Goal: Task Accomplishment & Management: Manage account settings

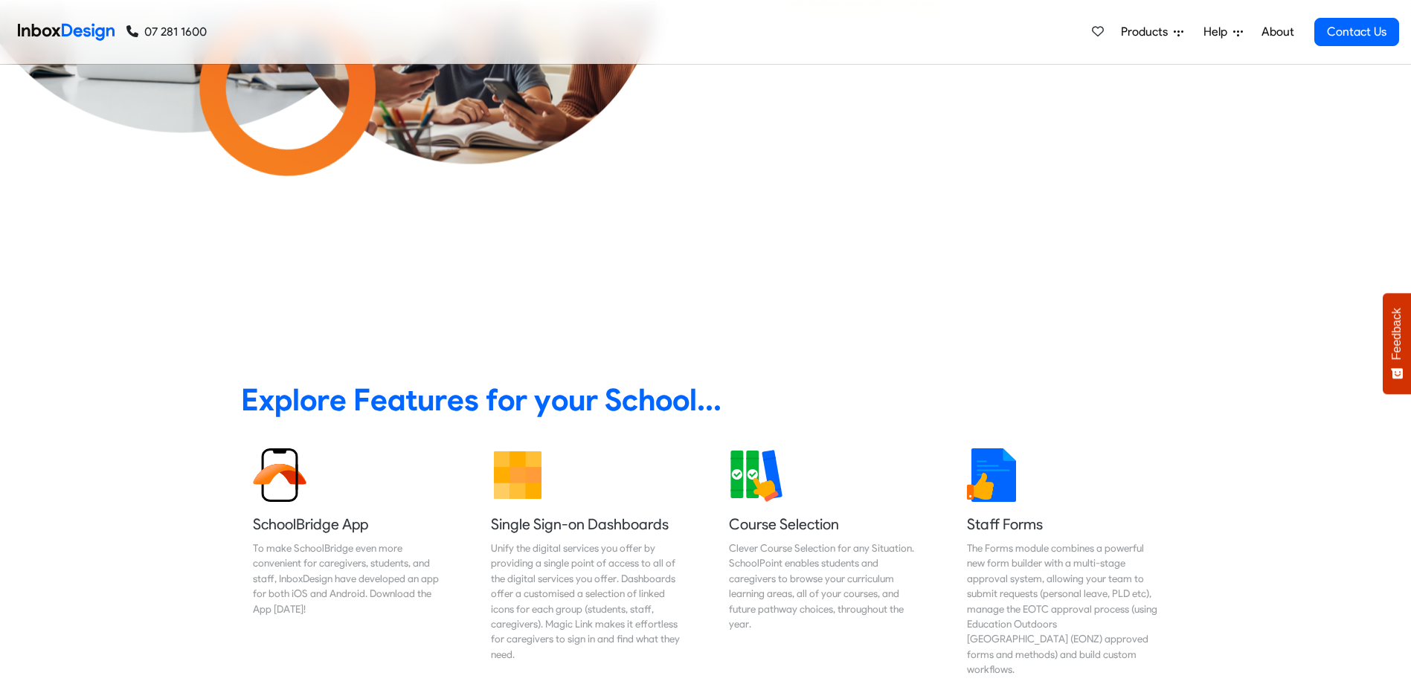
scroll to position [744, 0]
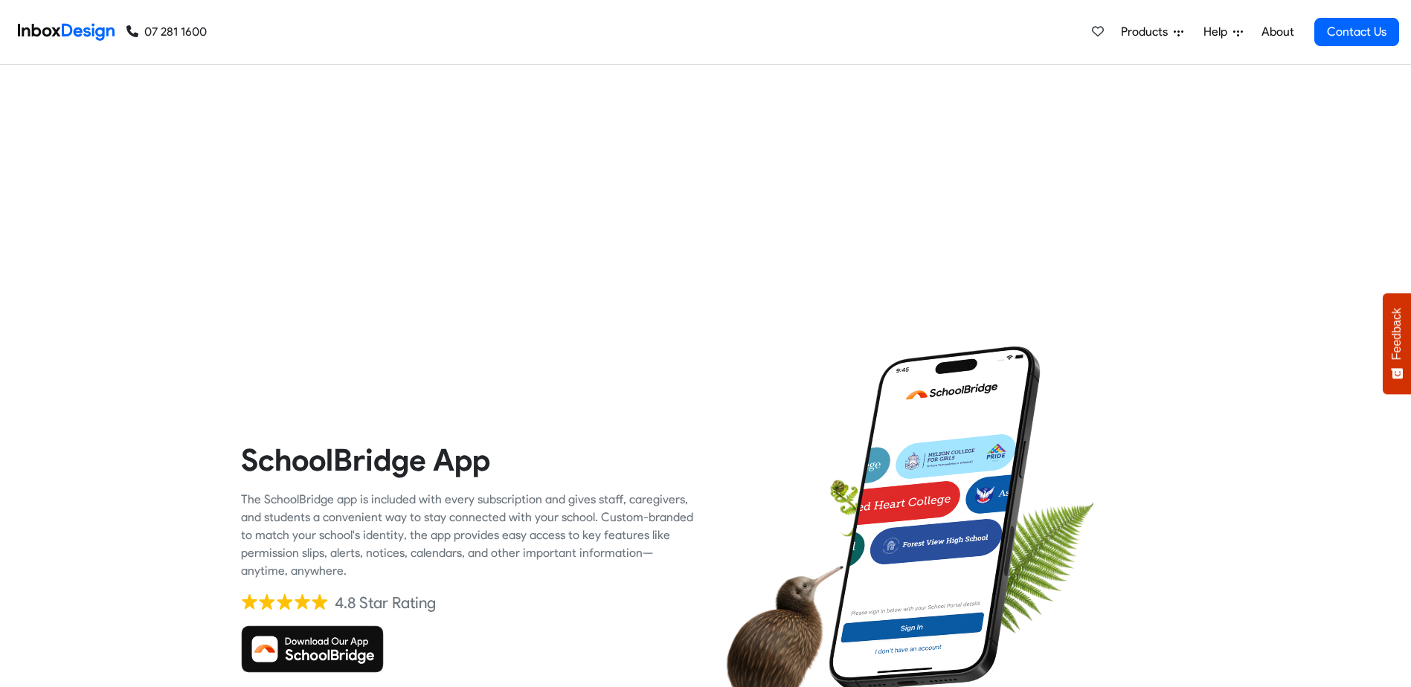
checkbox input "true"
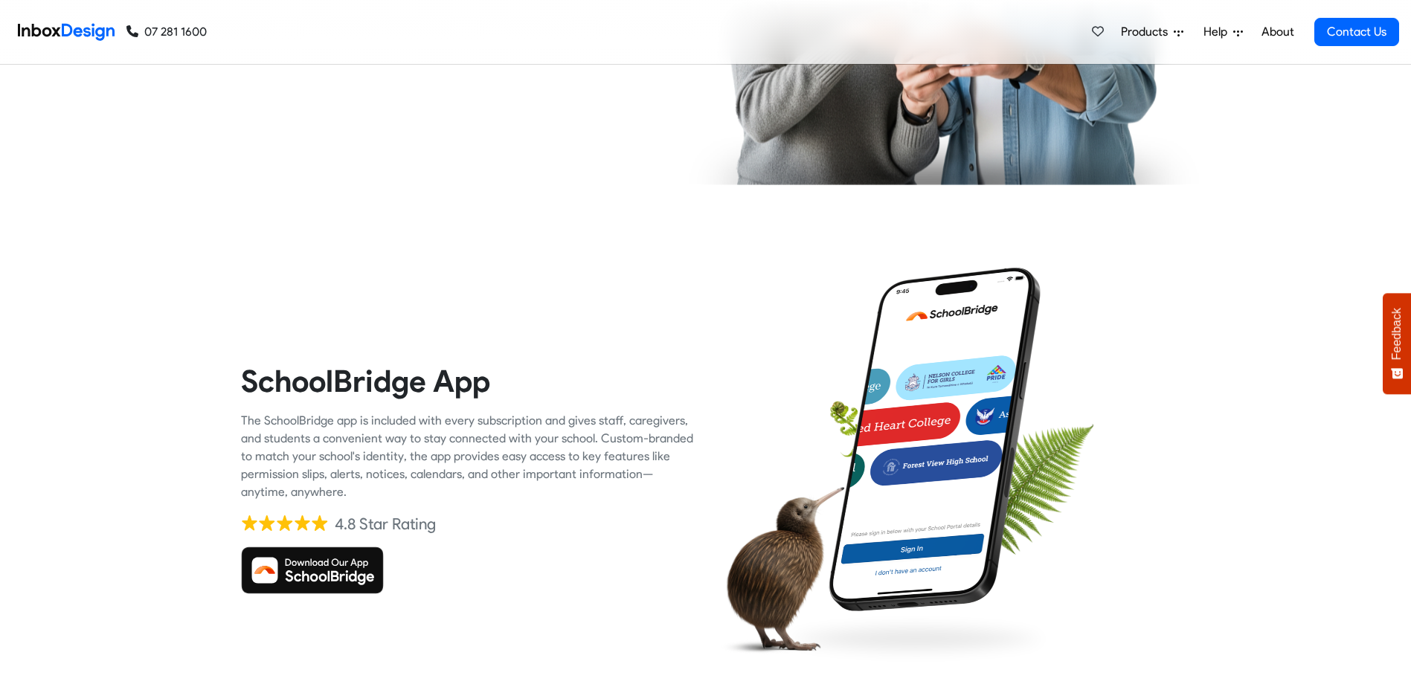
checkbox input "true"
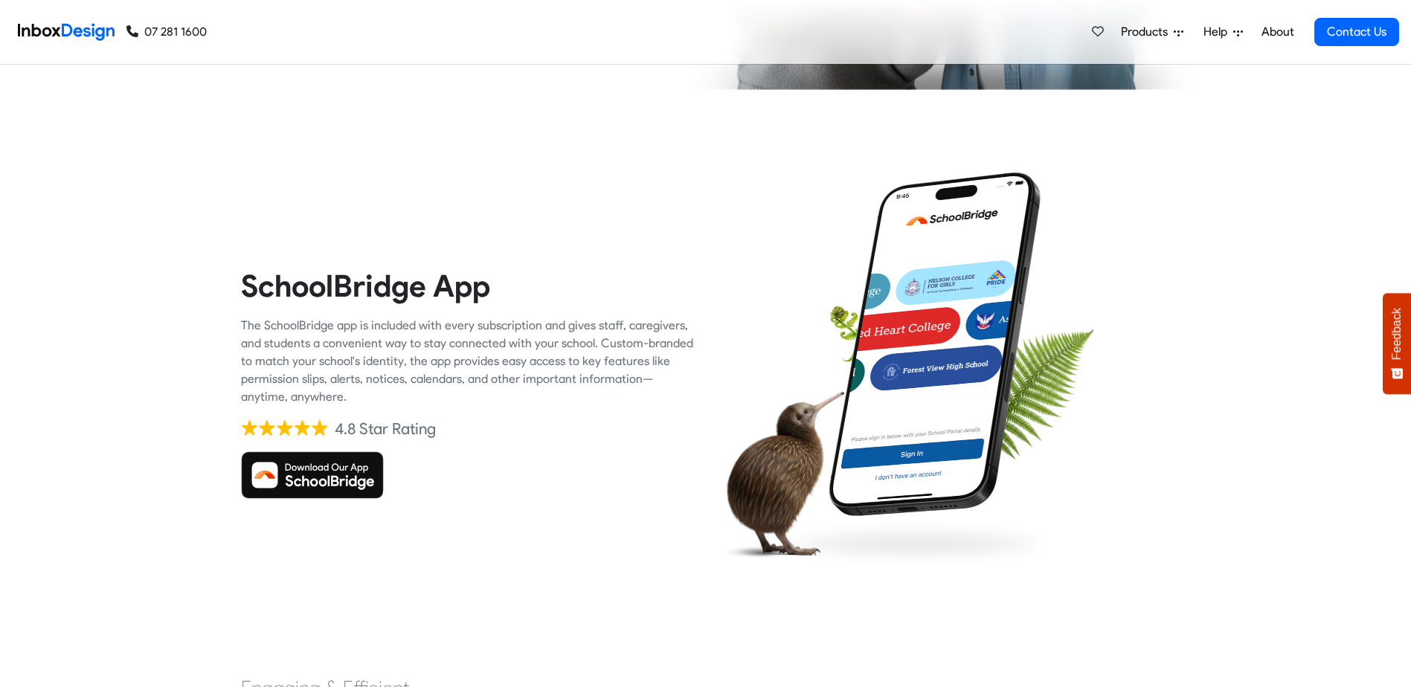
checkbox input "true"
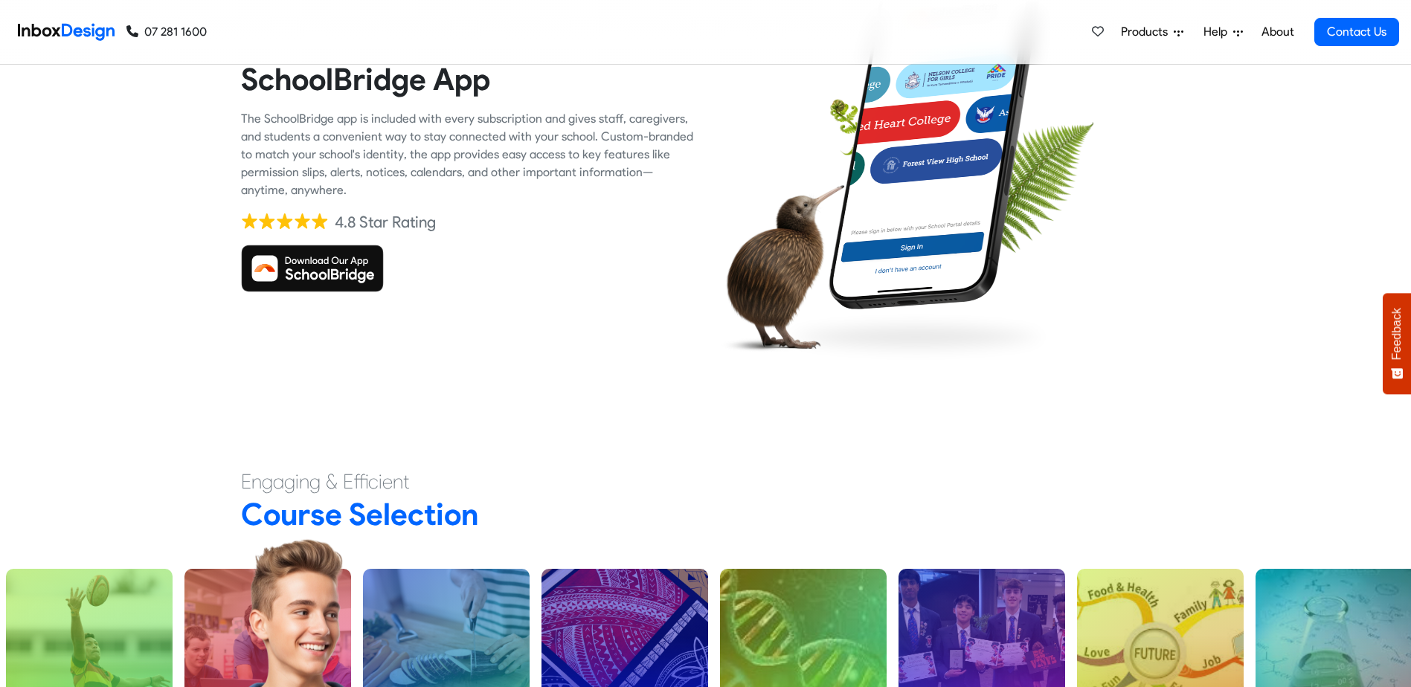
checkbox input "true"
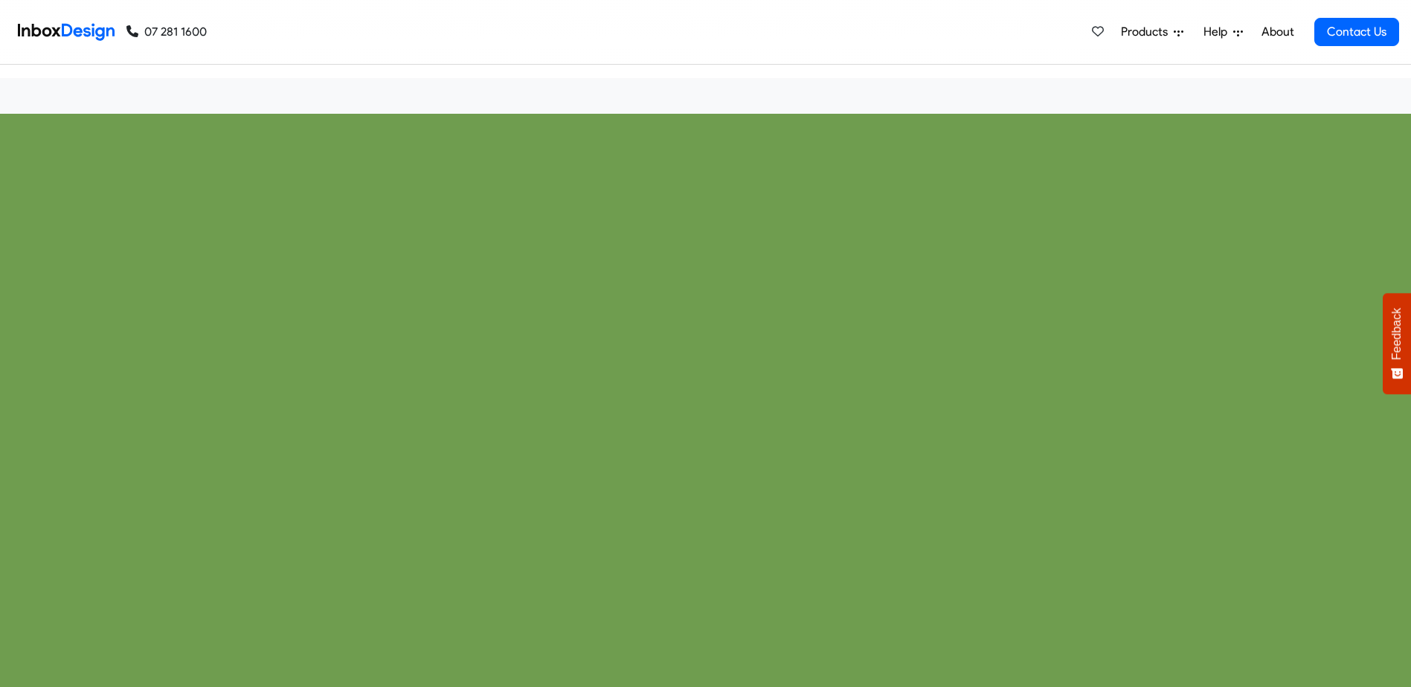
checkbox input "true"
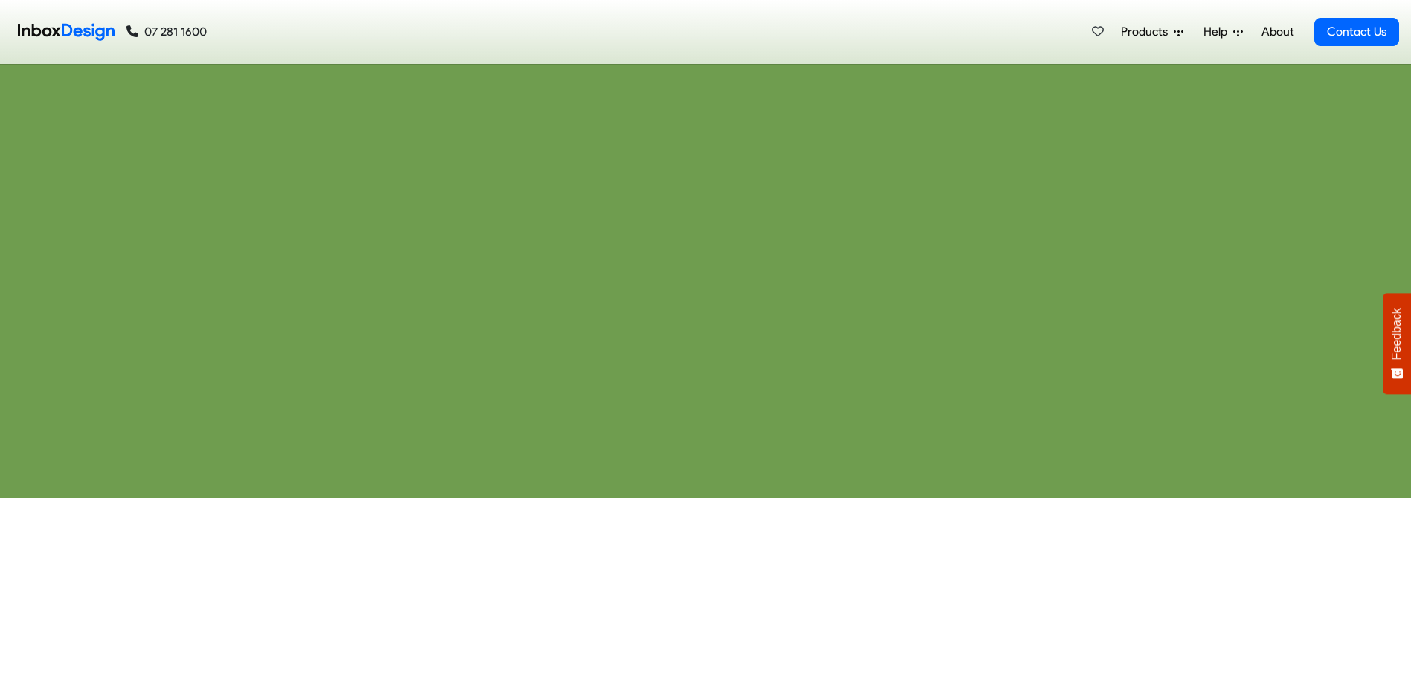
checkbox input "true"
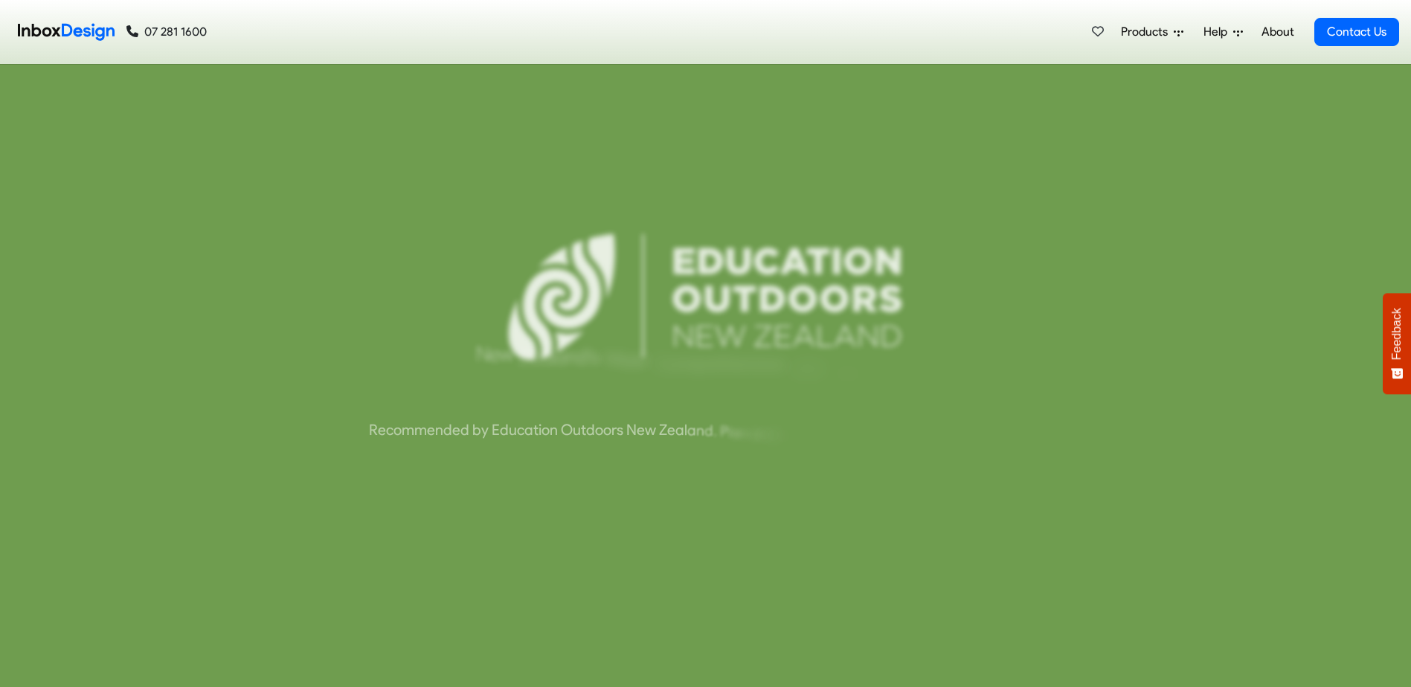
checkbox input "true"
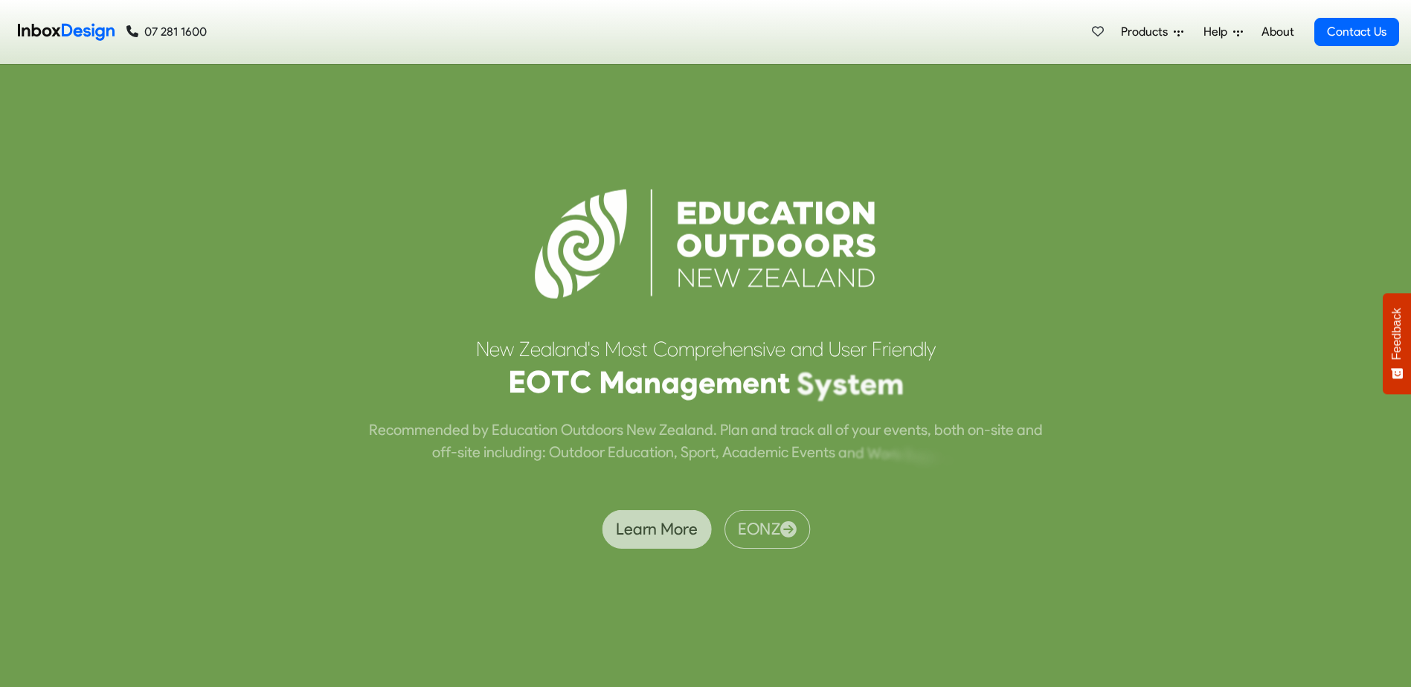
checkbox input "true"
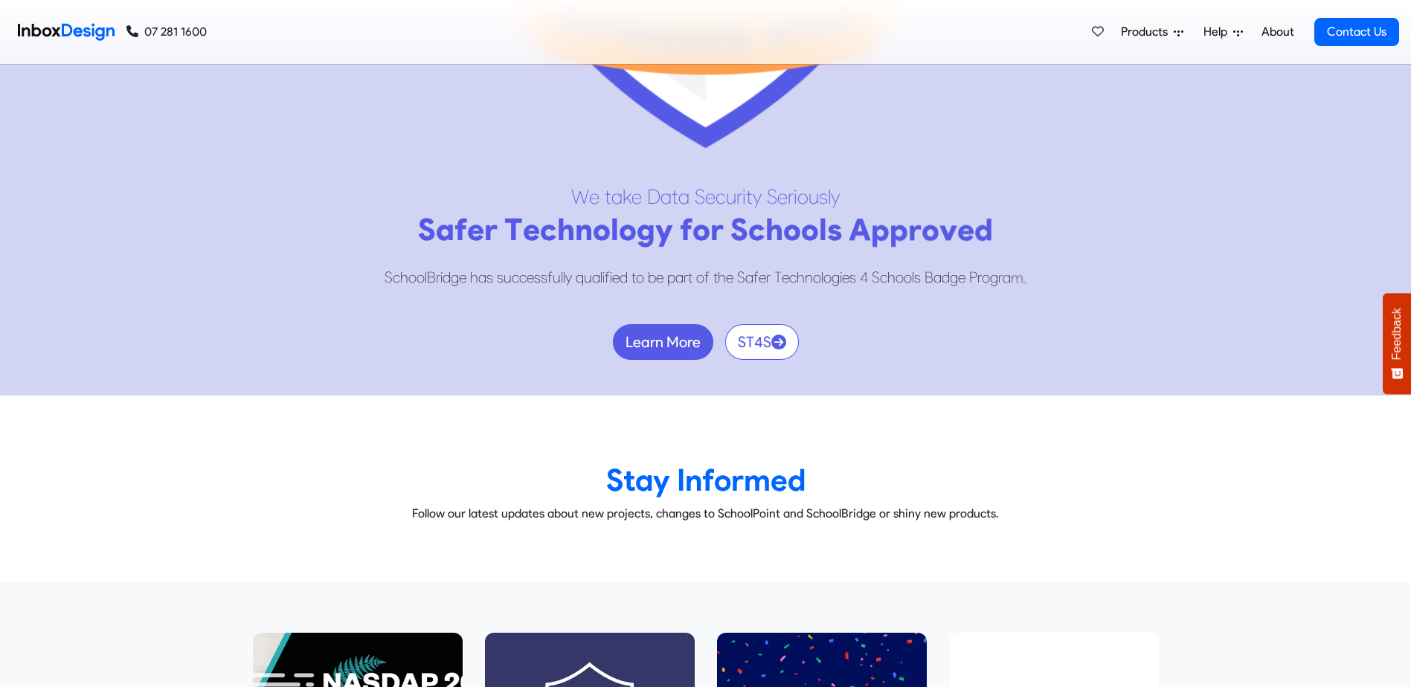
scroll to position [8989, 0]
